Goal: Information Seeking & Learning: Find specific fact

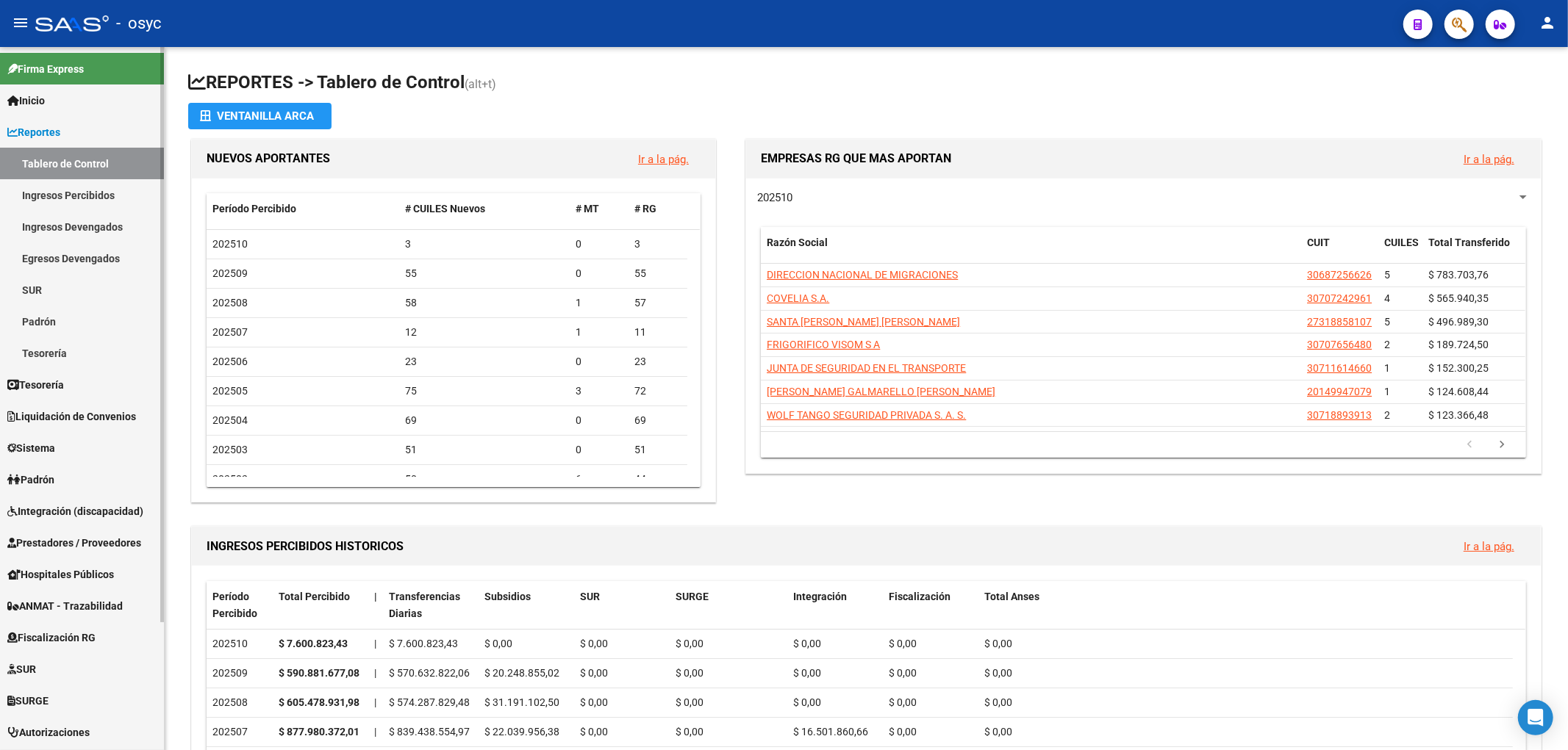
click at [77, 408] on span "Liquidación de Convenios" at bounding box center [72, 416] width 129 height 16
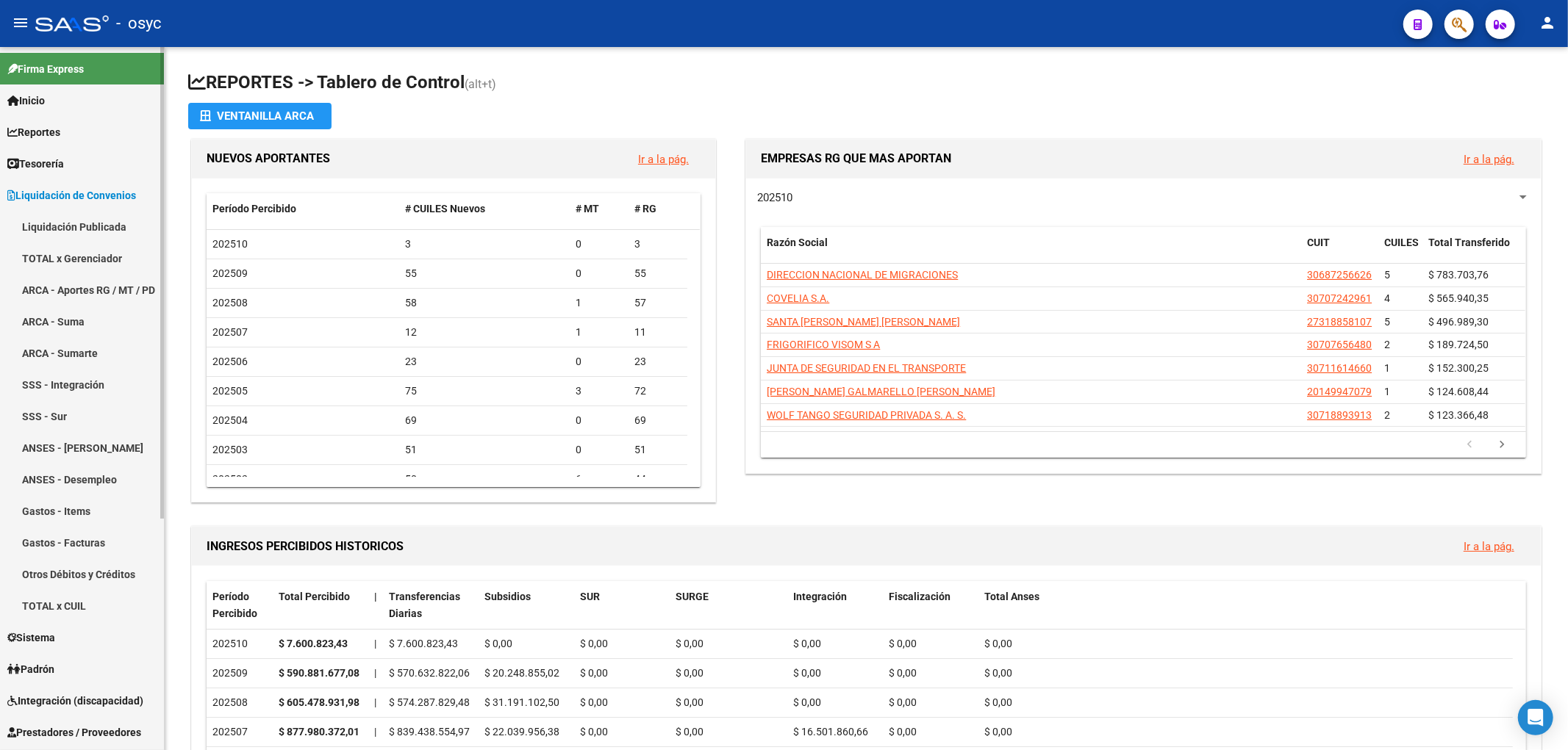
click at [99, 261] on link "TOTAL x Gerenciador" at bounding box center [82, 257] width 164 height 32
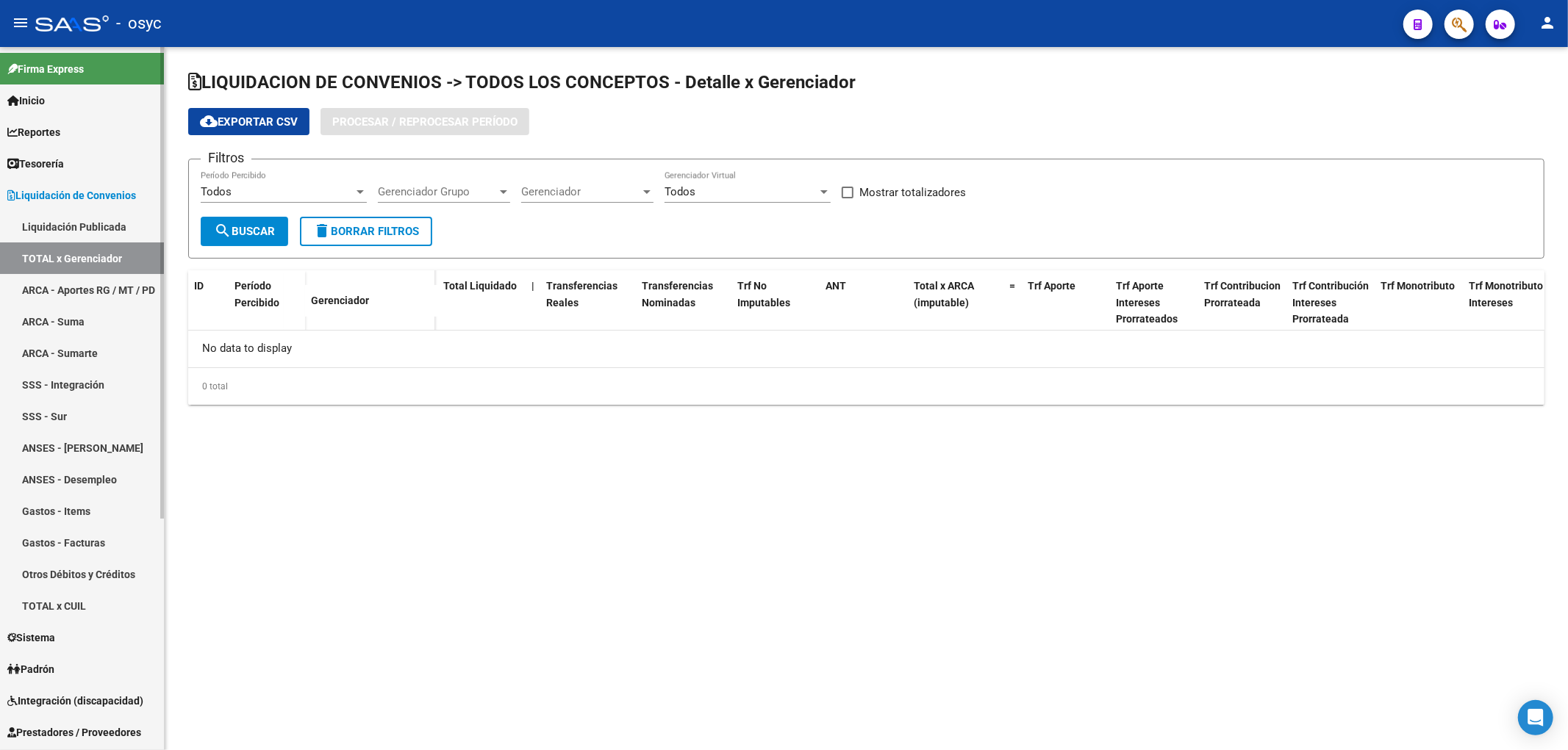
checkbox input "true"
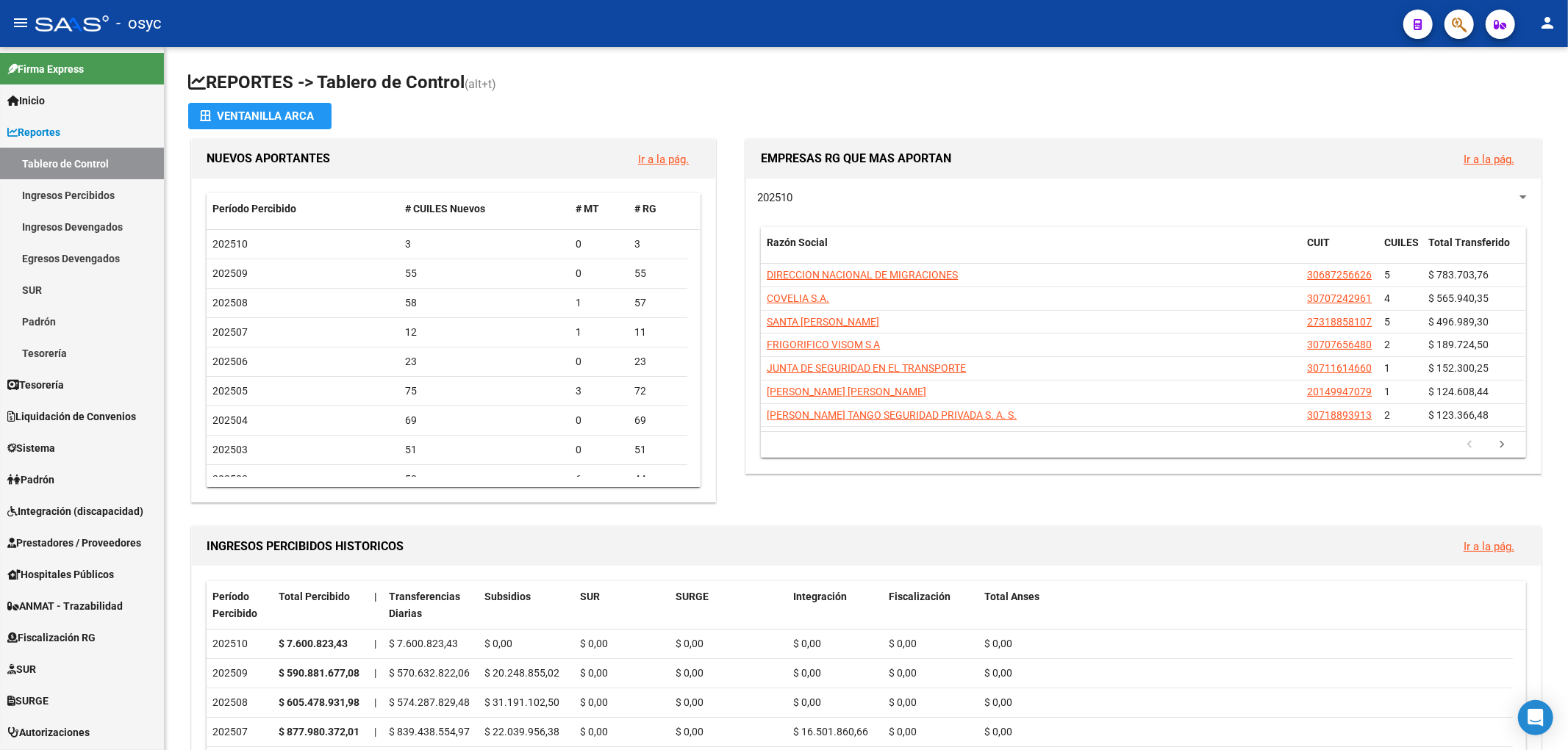
click at [1452, 36] on span "button" at bounding box center [1458, 24] width 14 height 30
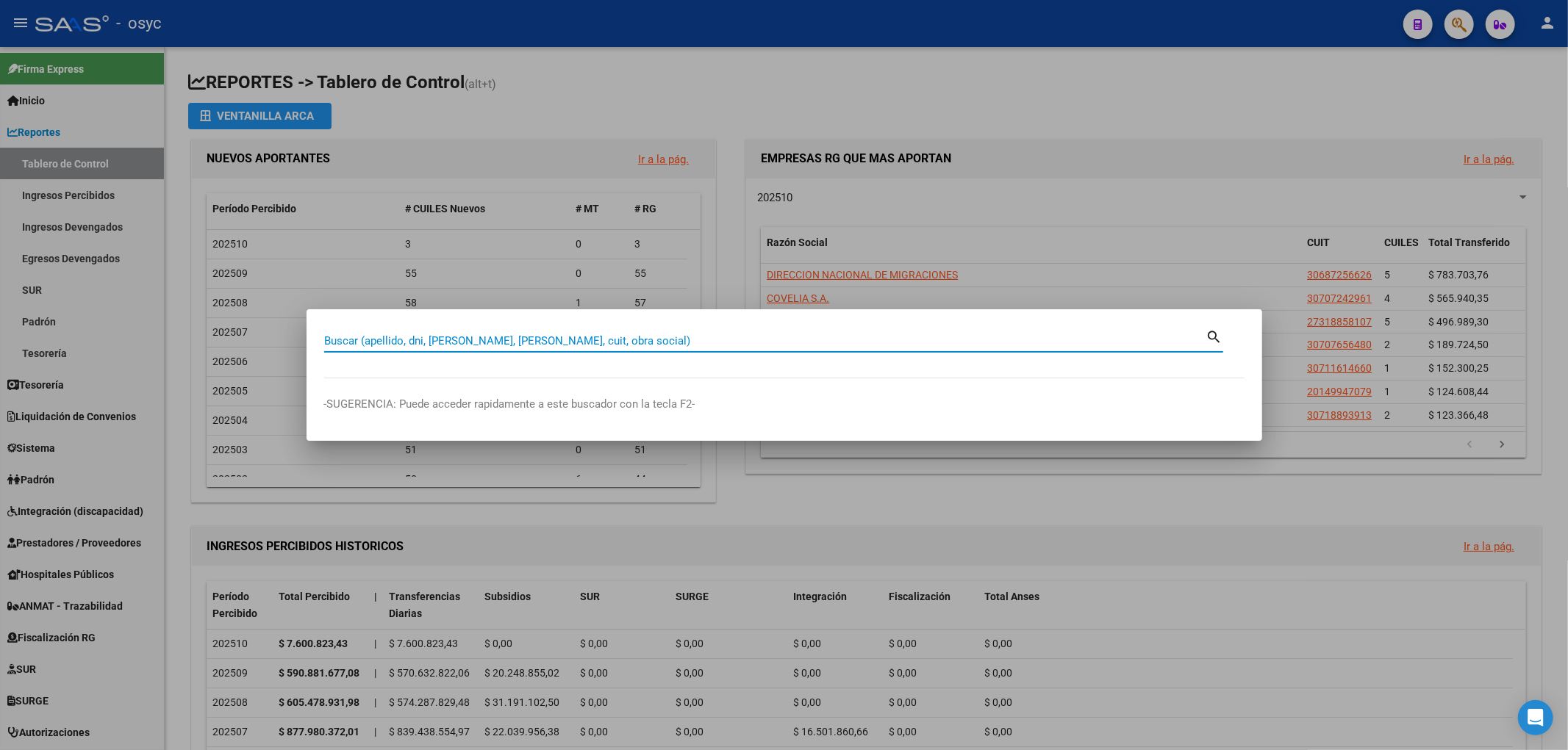
paste input "30-70994522-6"
type input "30709945226"
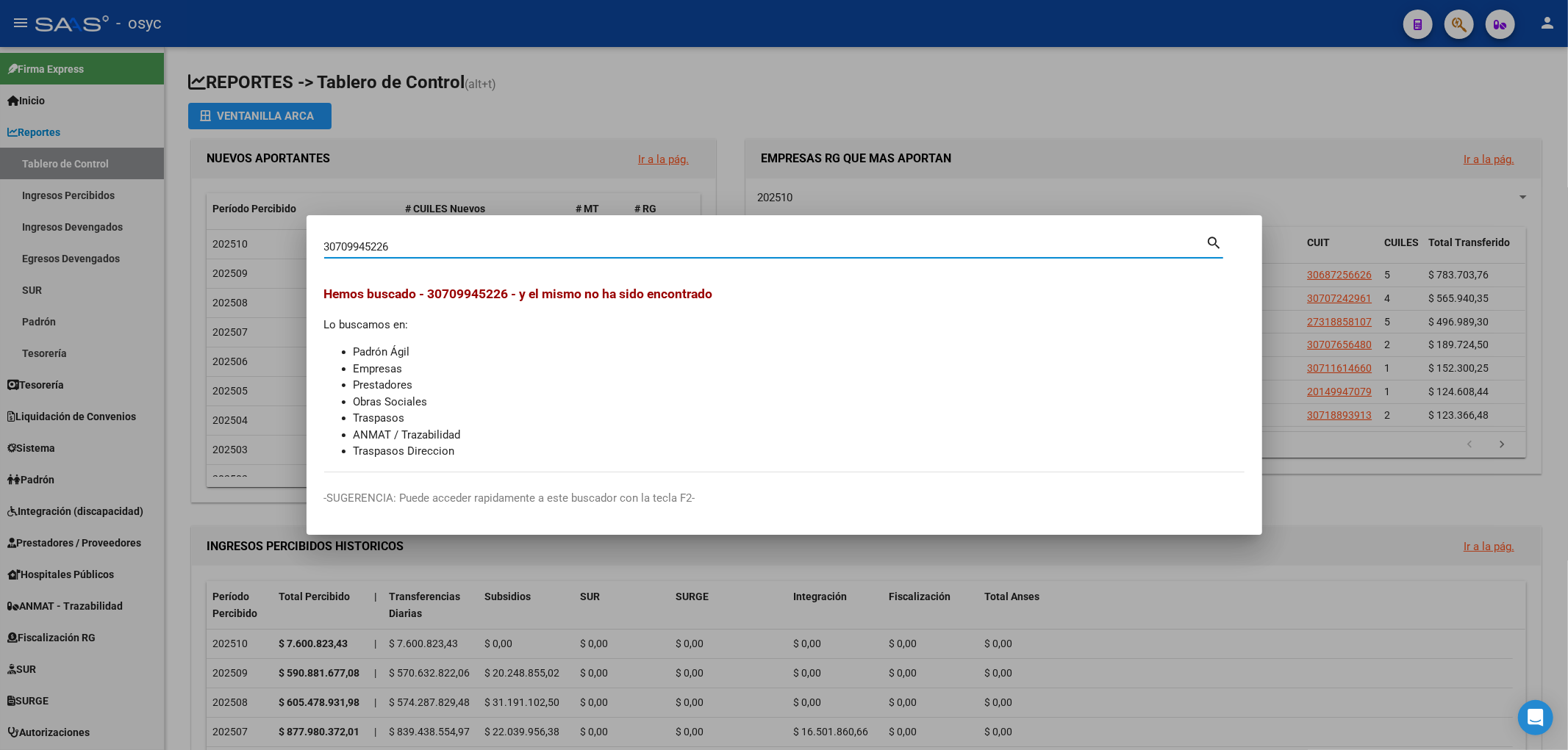
click at [440, 242] on input "30709945226" at bounding box center [765, 247] width 882 height 13
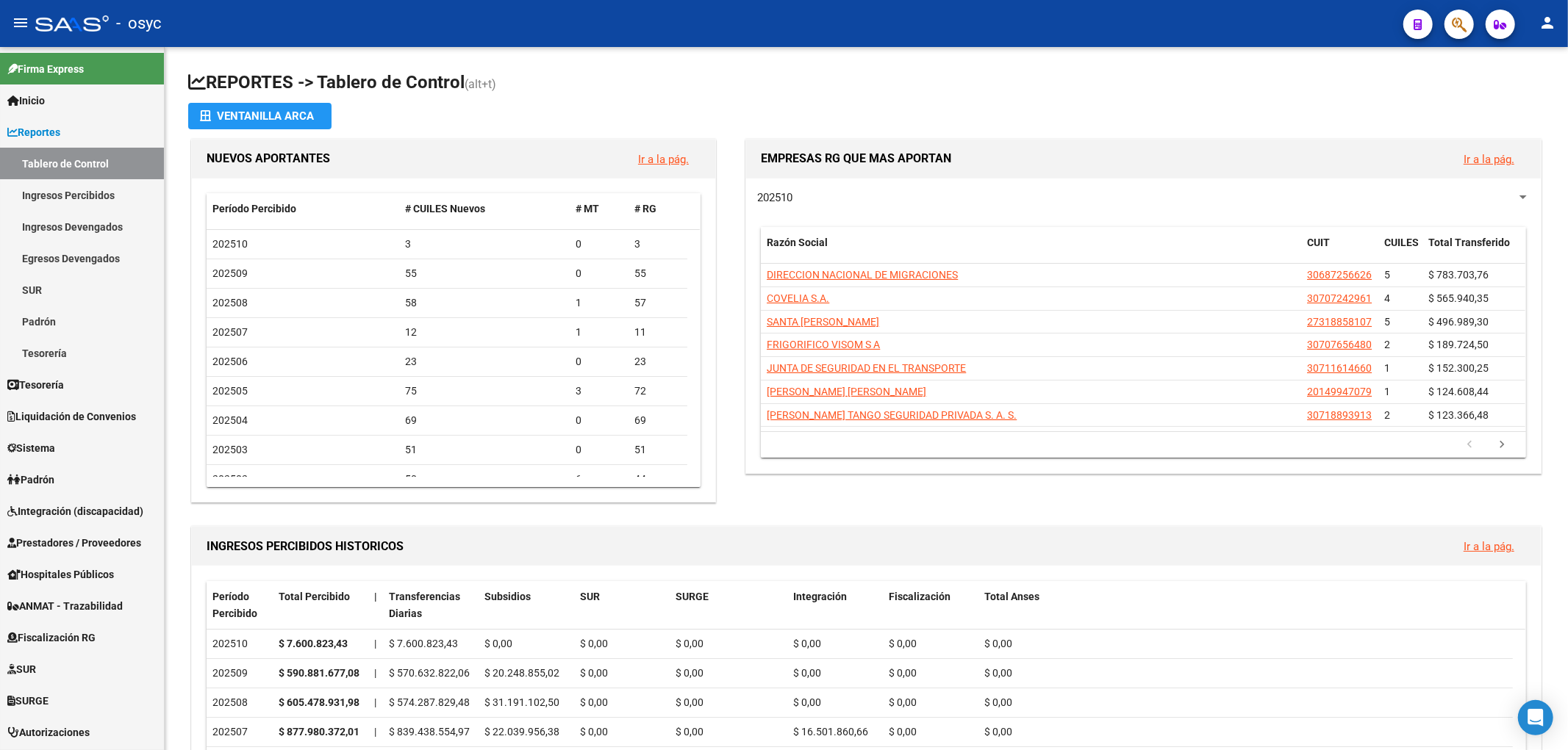
click at [1467, 20] on button "button" at bounding box center [1458, 24] width 30 height 30
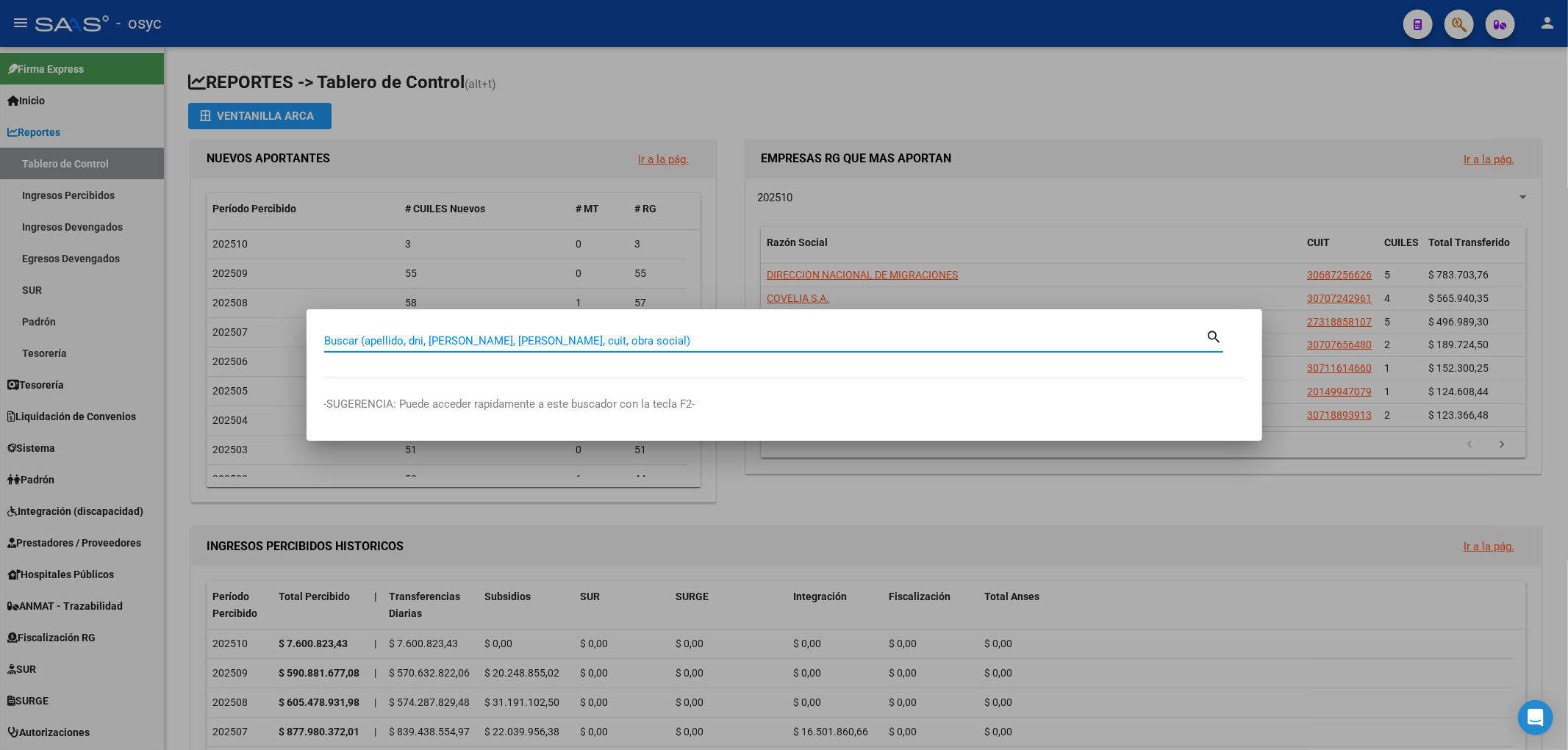
click at [853, 343] on input "Buscar (apellido, dni, [PERSON_NAME], [PERSON_NAME], cuit, obra social)" at bounding box center [765, 341] width 882 height 13
type input "31271411"
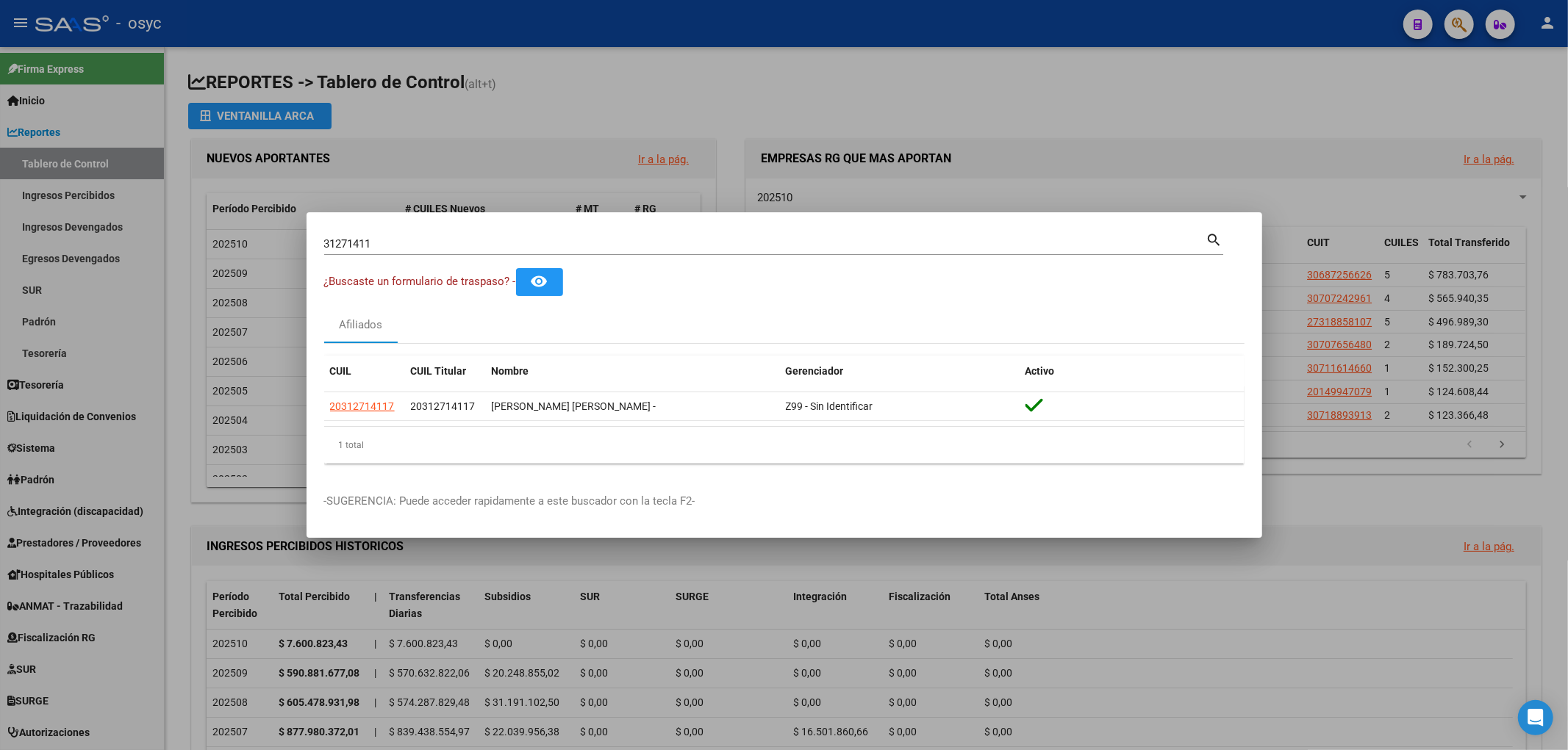
drag, startPoint x: 410, startPoint y: 400, endPoint x: 478, endPoint y: 422, distance: 71.5
click at [478, 422] on datatable-selection "20312714117 20312714117 REYNOSO ADRIAN OMAR NICOLAS - Z99 - Sin Identificar" at bounding box center [784, 418] width 920 height 13
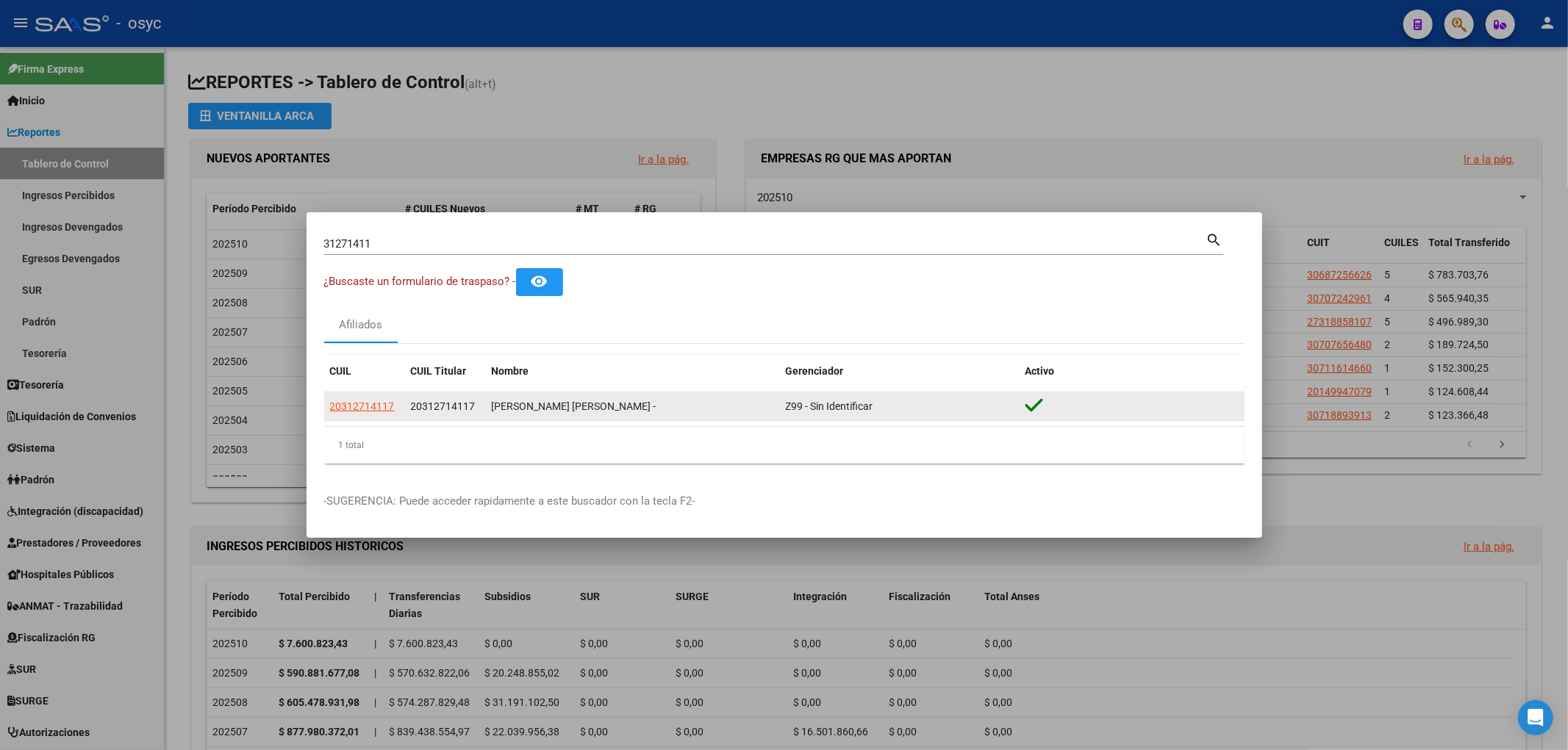
drag, startPoint x: 474, startPoint y: 416, endPoint x: 467, endPoint y: 410, distance: 9.2
click at [474, 416] on datatable-body-cell "20312714117" at bounding box center [446, 407] width 81 height 29
click at [473, 409] on span "20312714117" at bounding box center [443, 406] width 64 height 12
drag, startPoint x: 474, startPoint y: 408, endPoint x: 413, endPoint y: 402, distance: 61.3
click at [413, 402] on span "20312714117" at bounding box center [443, 406] width 64 height 12
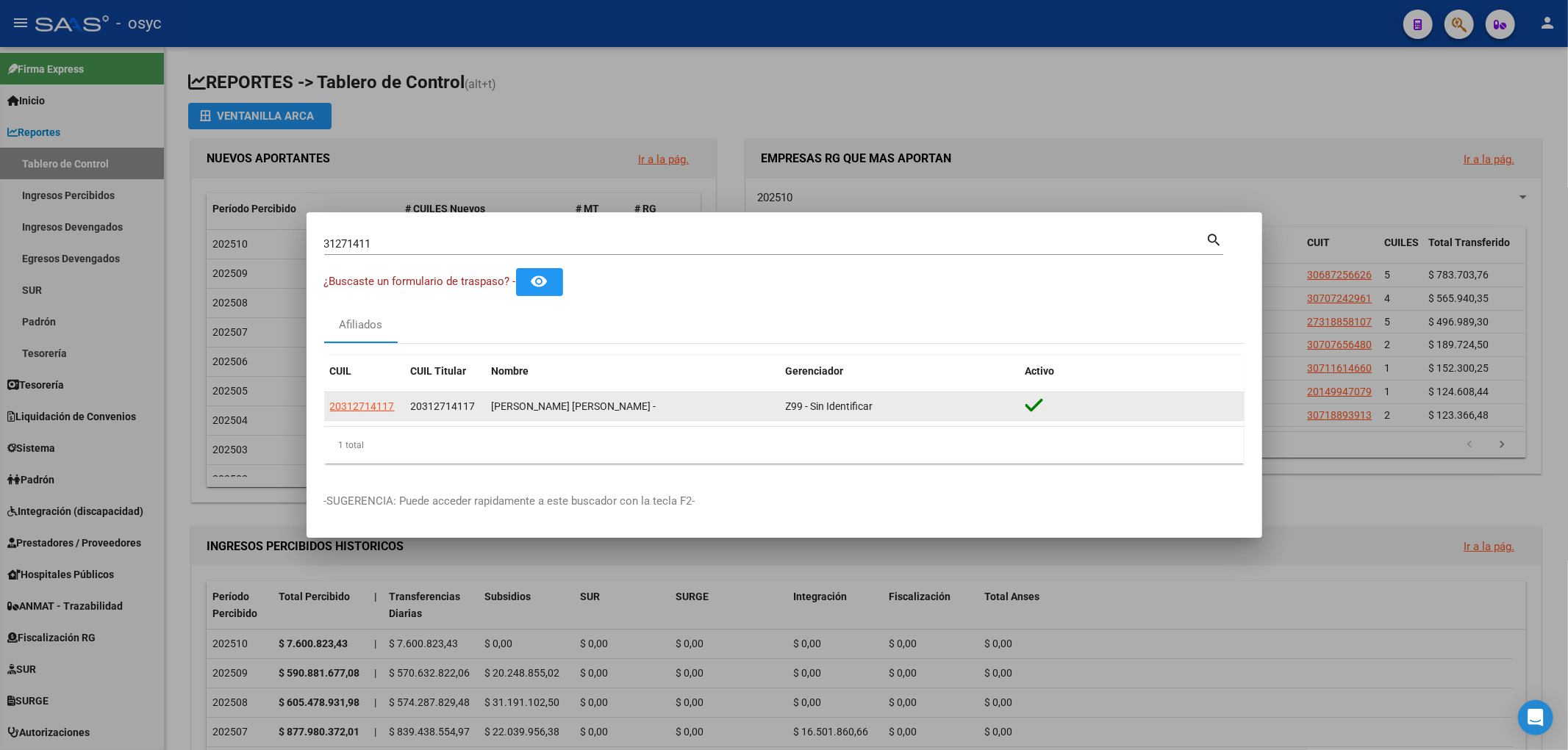
copy span "20312714117"
click at [376, 401] on span "20312714117" at bounding box center [362, 406] width 64 height 12
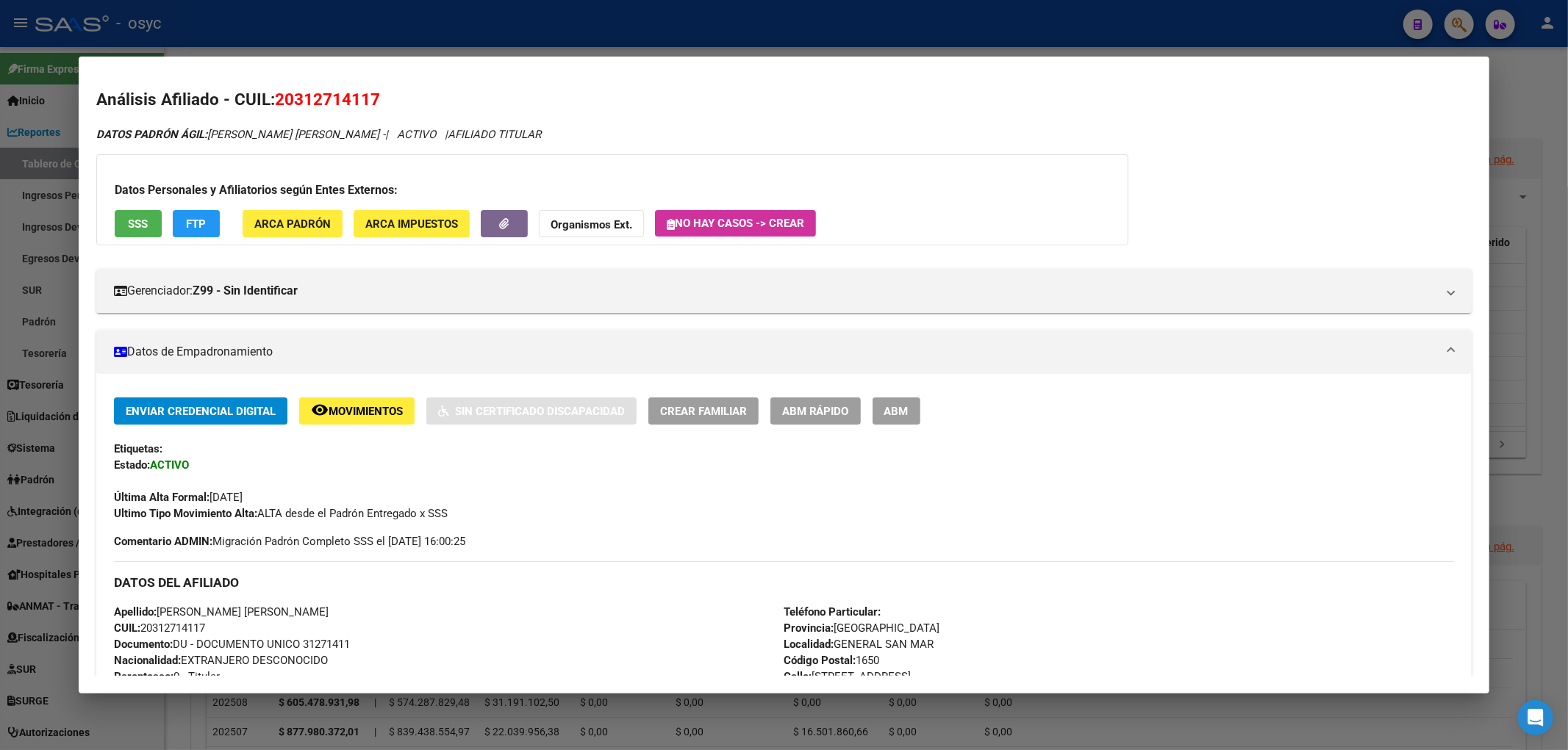
click at [1516, 61] on div at bounding box center [784, 375] width 1568 height 750
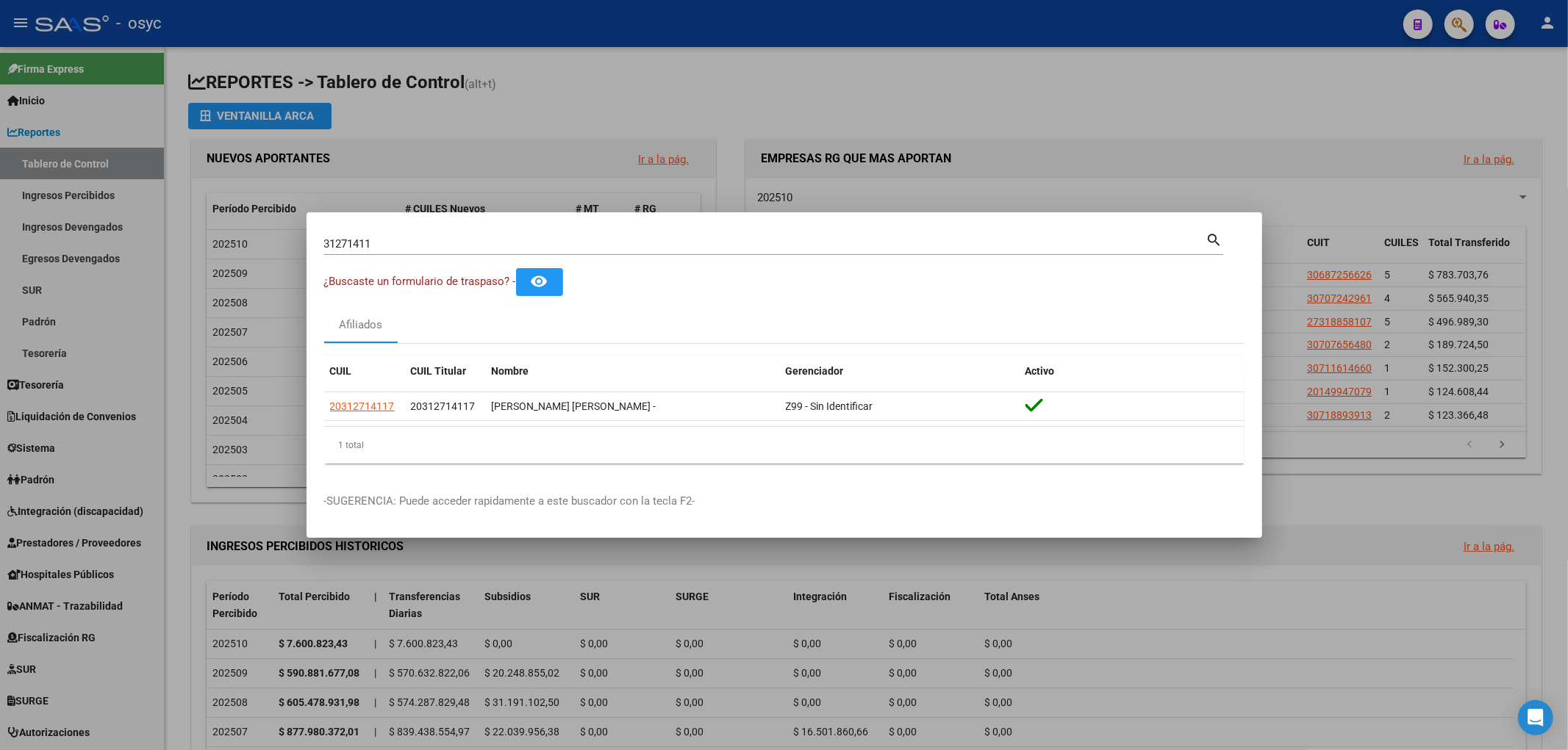
click at [1457, 28] on div at bounding box center [784, 375] width 1568 height 750
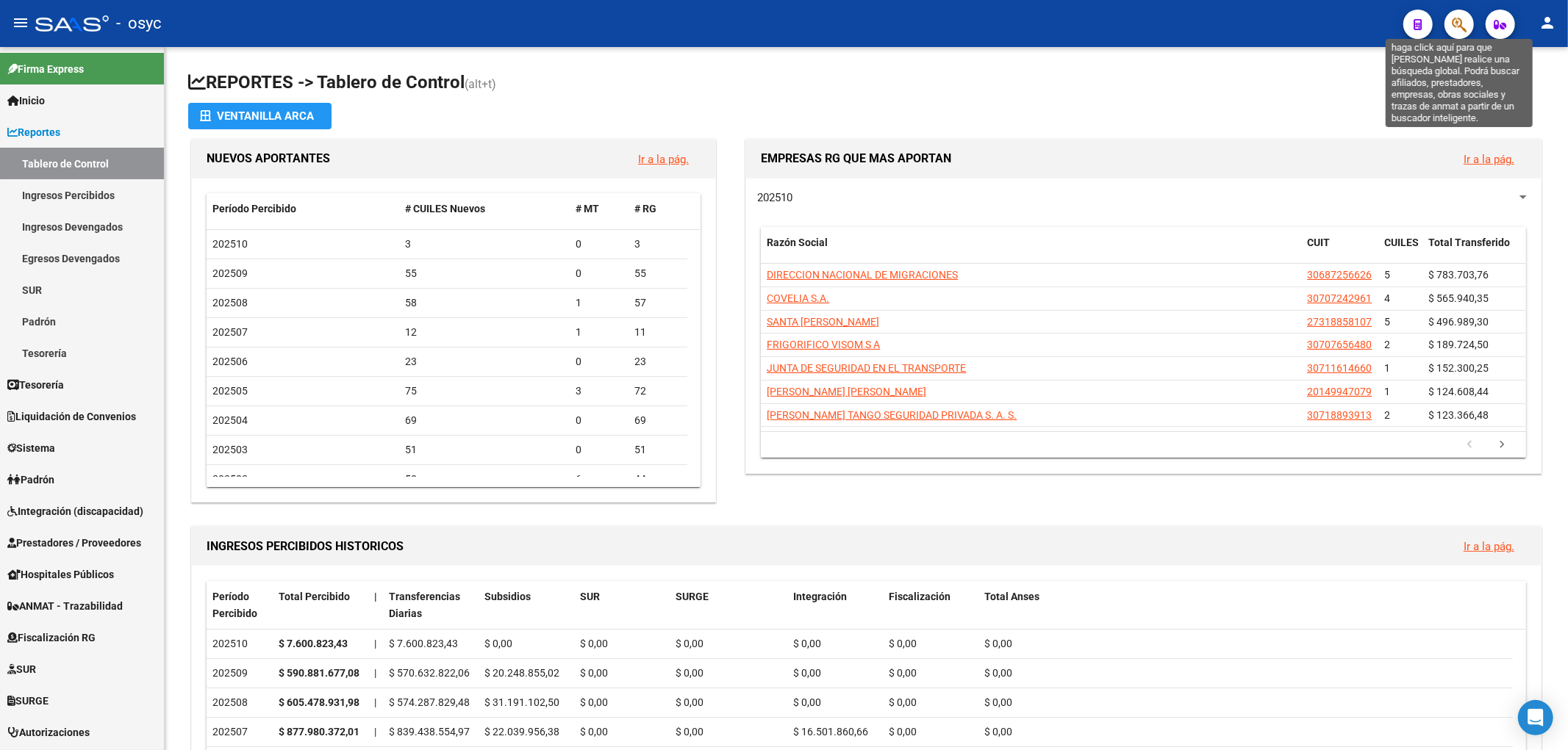
click at [1457, 28] on icon "button" at bounding box center [1458, 25] width 14 height 17
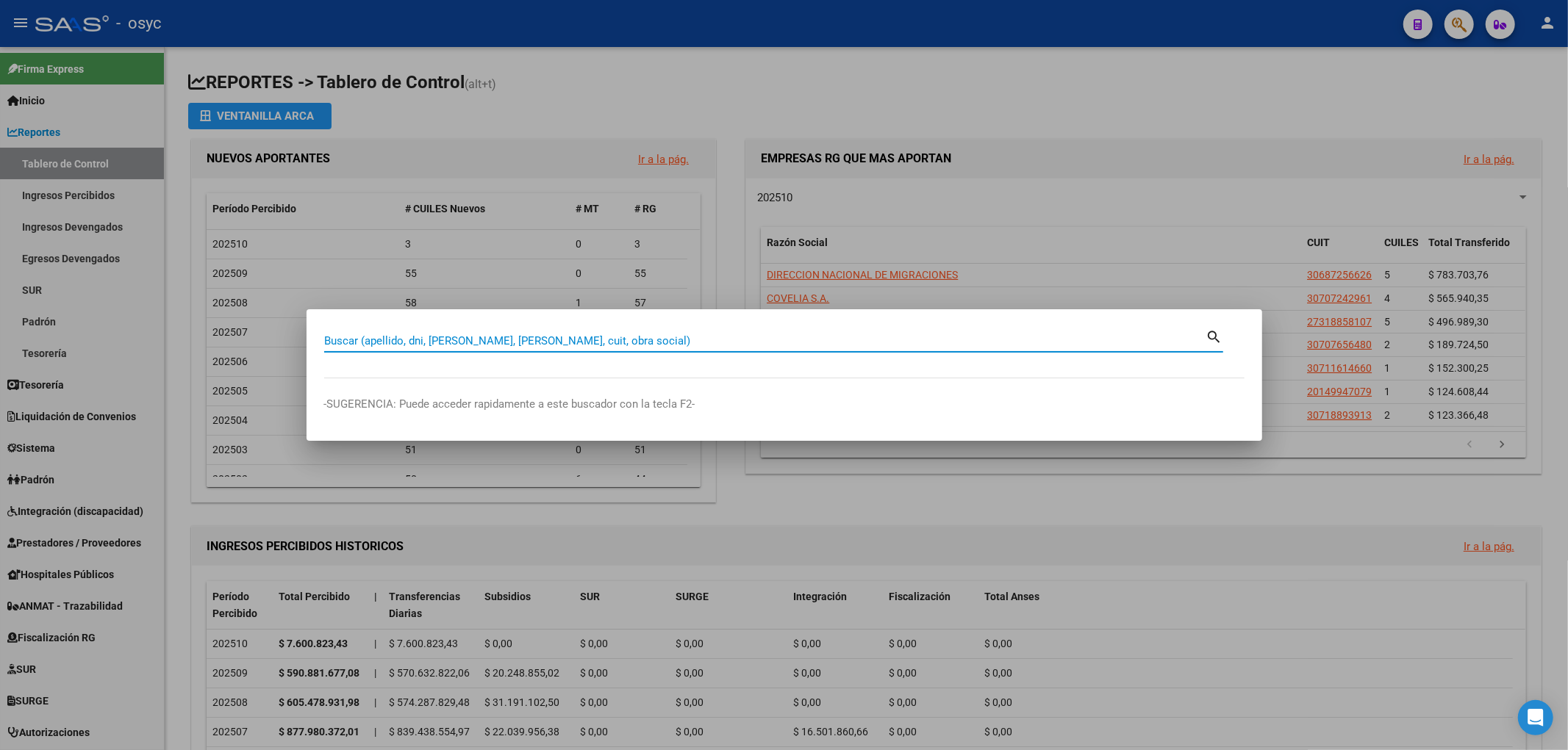
click at [625, 343] on input "Buscar (apellido, dni, cuil, nro traspaso, cuit, obra social)" at bounding box center [765, 341] width 882 height 13
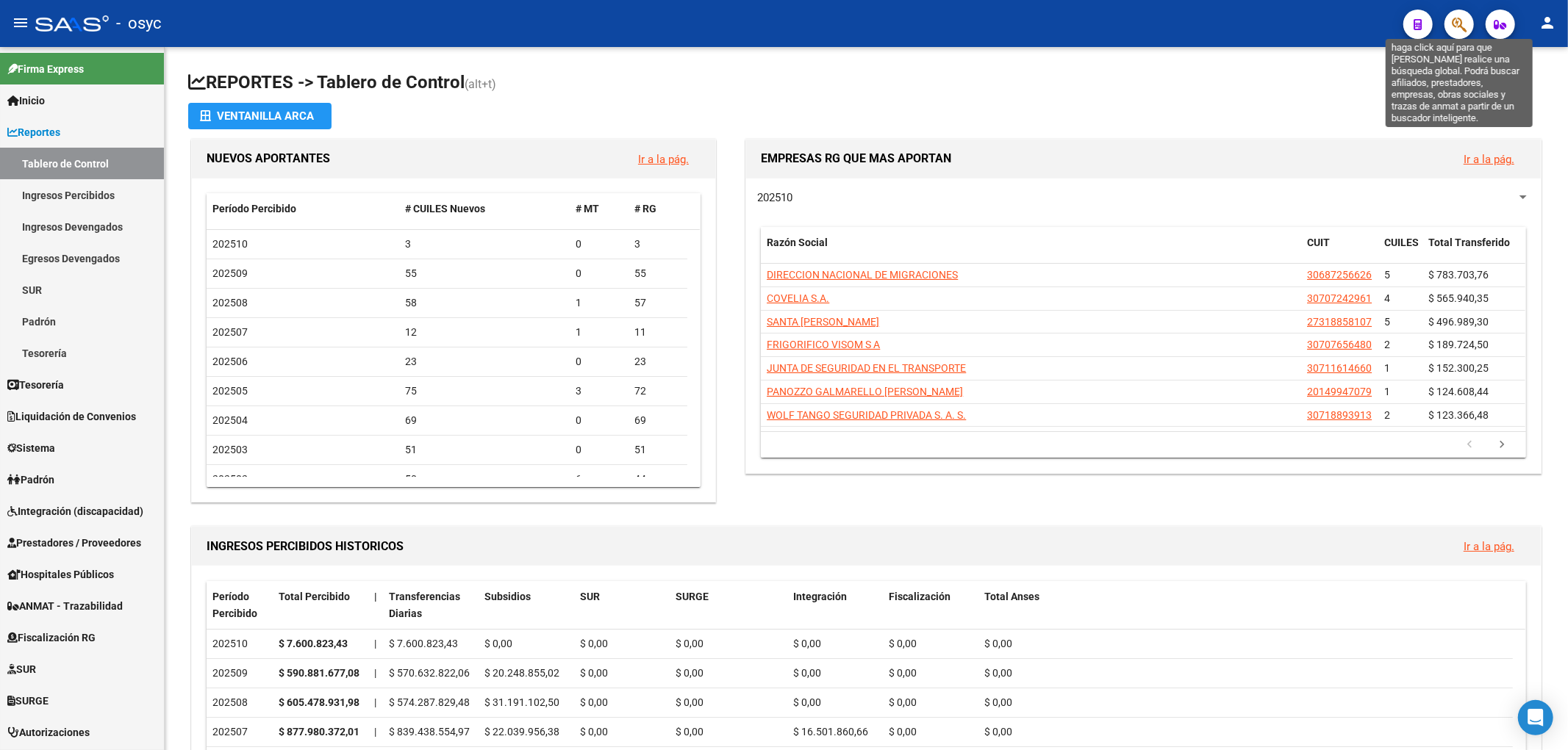
click at [1452, 25] on icon "button" at bounding box center [1458, 25] width 14 height 17
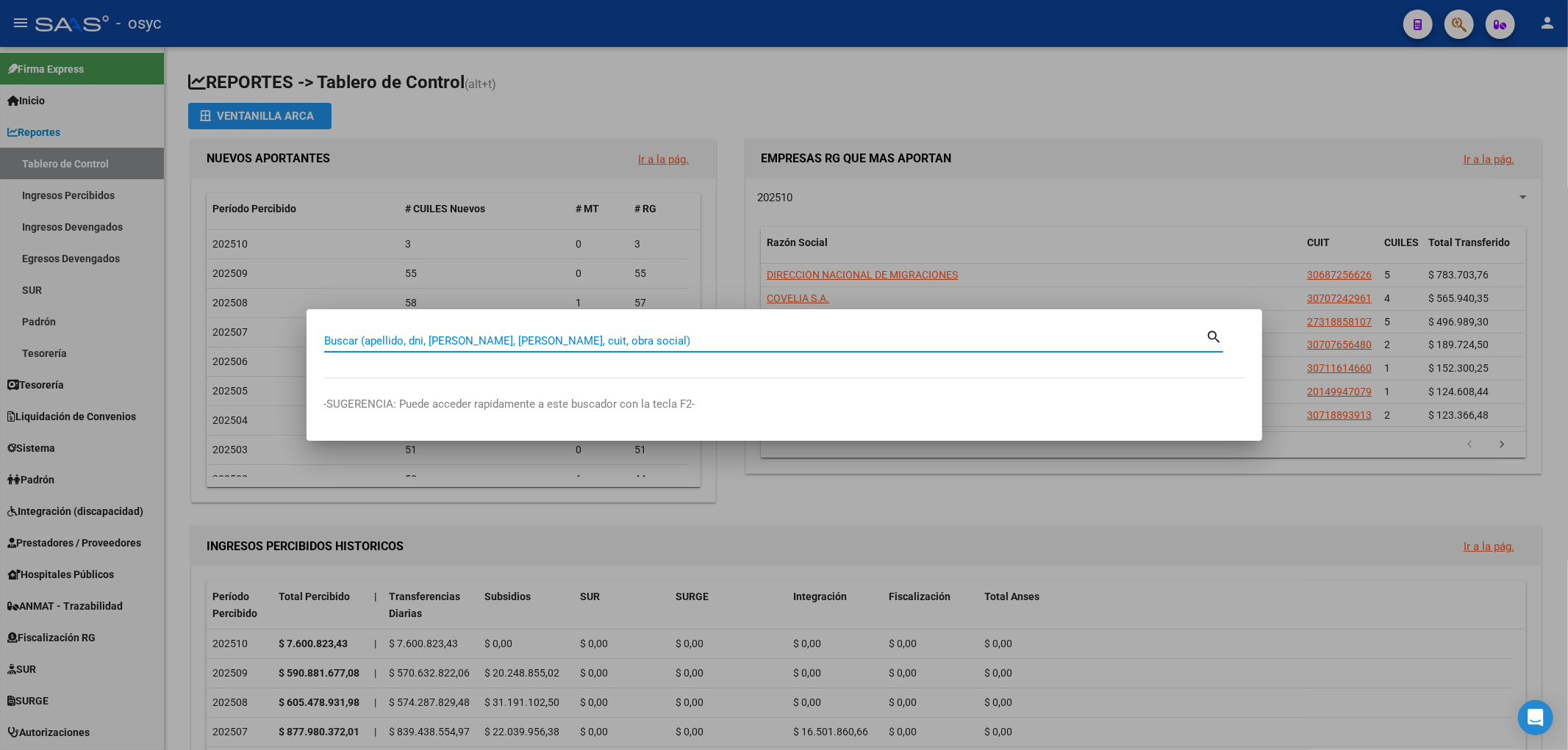
click at [456, 346] on input "Buscar (apellido, dni, [PERSON_NAME], [PERSON_NAME], cuit, obra social)" at bounding box center [765, 341] width 882 height 13
click at [459, 339] on input "Buscar (apellido, dni, [PERSON_NAME], [PERSON_NAME], cuit, obra social)" at bounding box center [765, 341] width 882 height 13
type input "45918283"
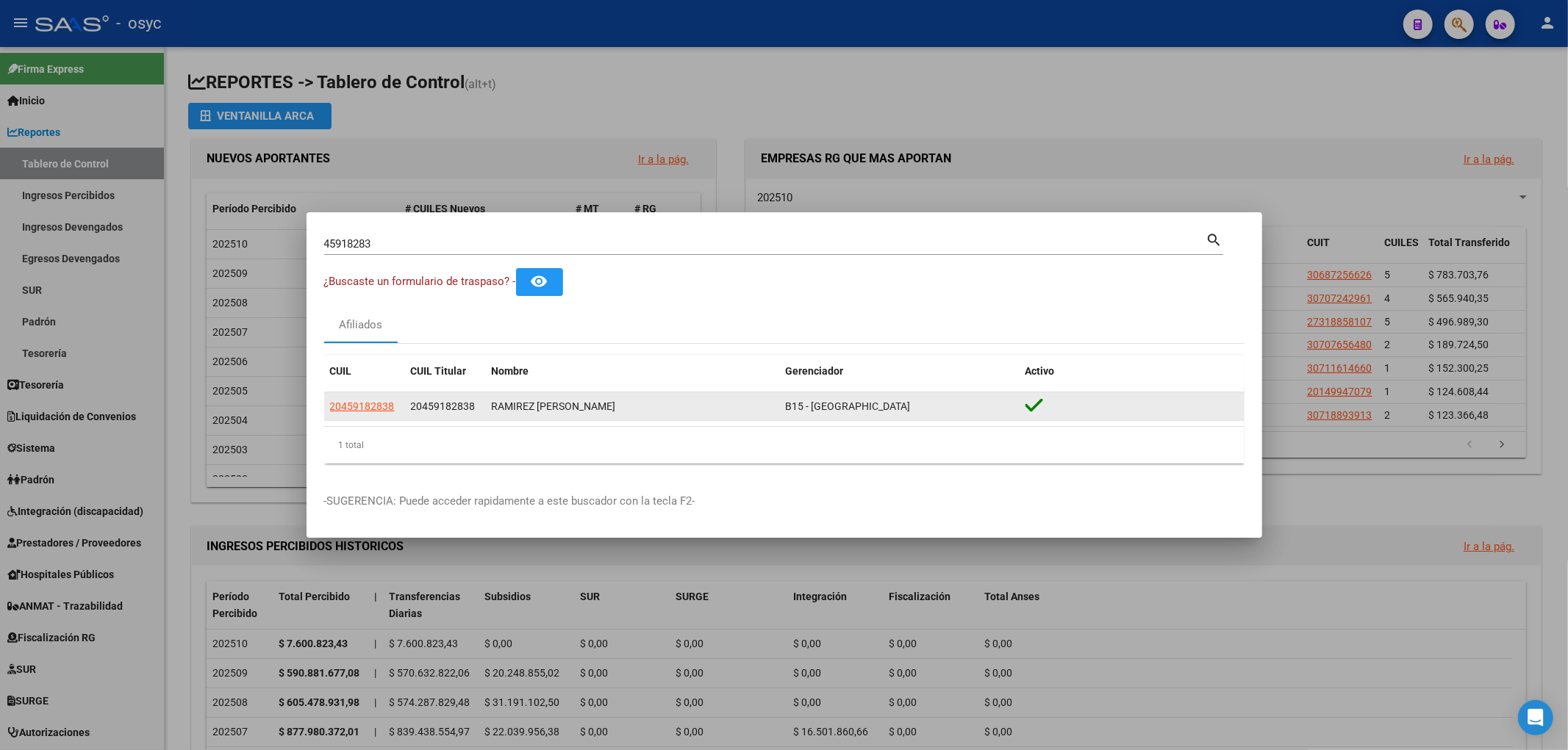
drag, startPoint x: 411, startPoint y: 405, endPoint x: 483, endPoint y: 415, distance: 72.7
click at [483, 415] on datatable-body-cell "20459182838" at bounding box center [446, 407] width 81 height 29
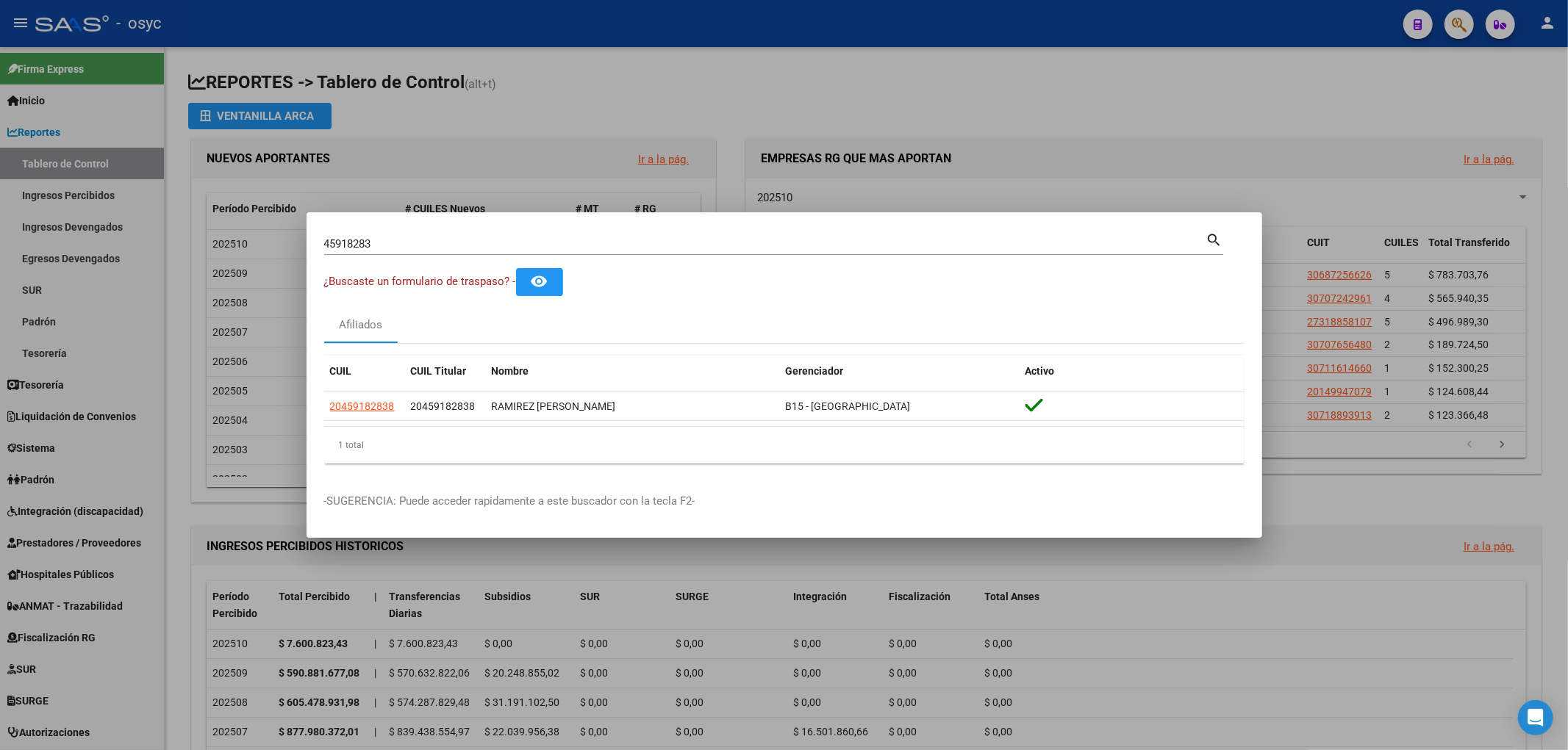
copy span "20459182838"
